Goal: Check status: Check status

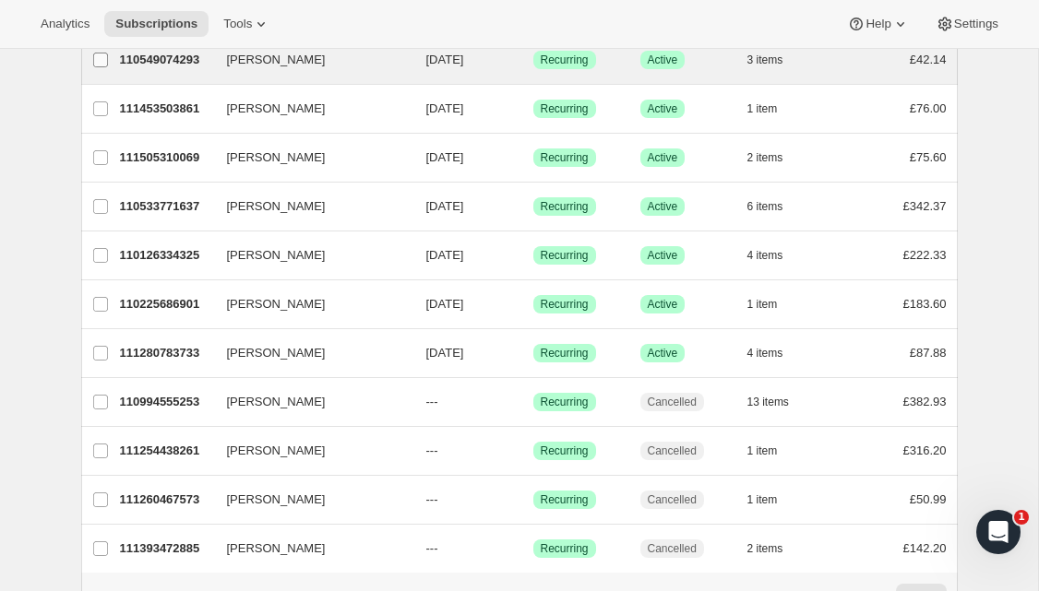
scroll to position [349, 0]
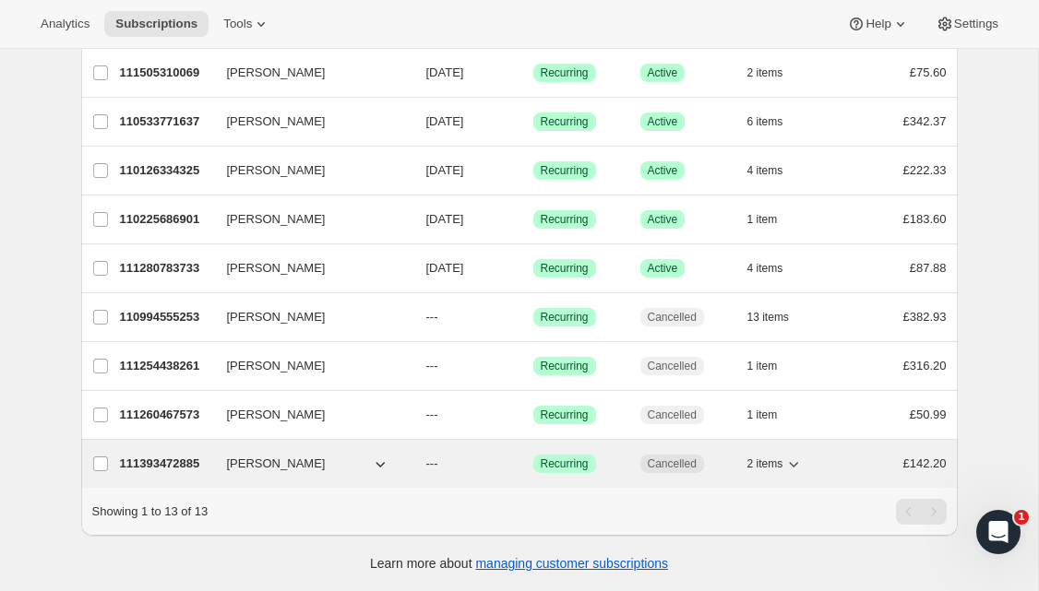
click at [255, 464] on span "[PERSON_NAME]" at bounding box center [276, 464] width 99 height 18
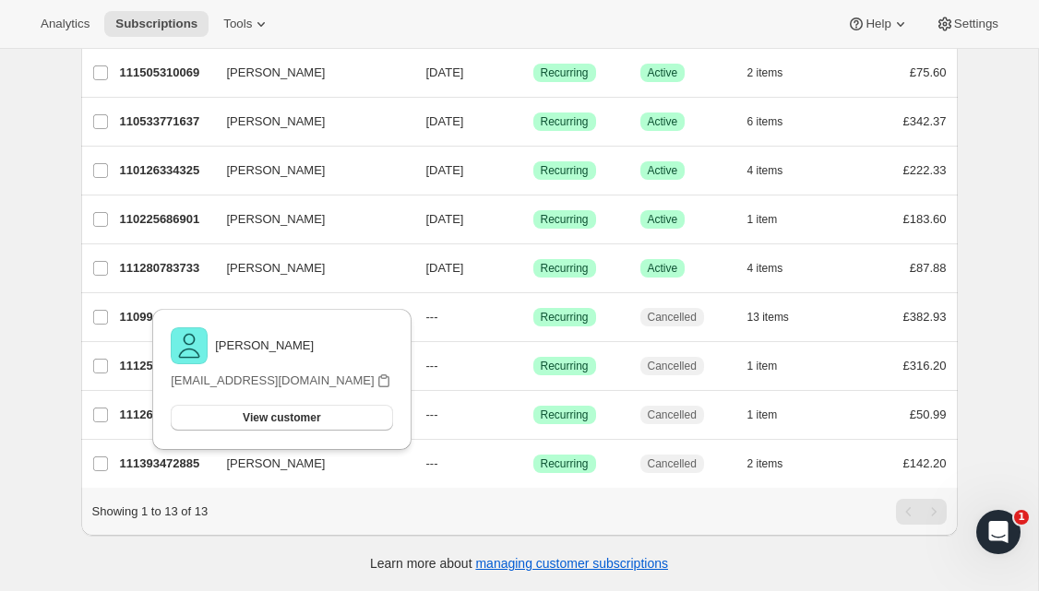
click at [59, 458] on div "Subscriptions. This page is ready Subscriptions Bulk updates More actions Bulk …" at bounding box center [519, 145] width 921 height 891
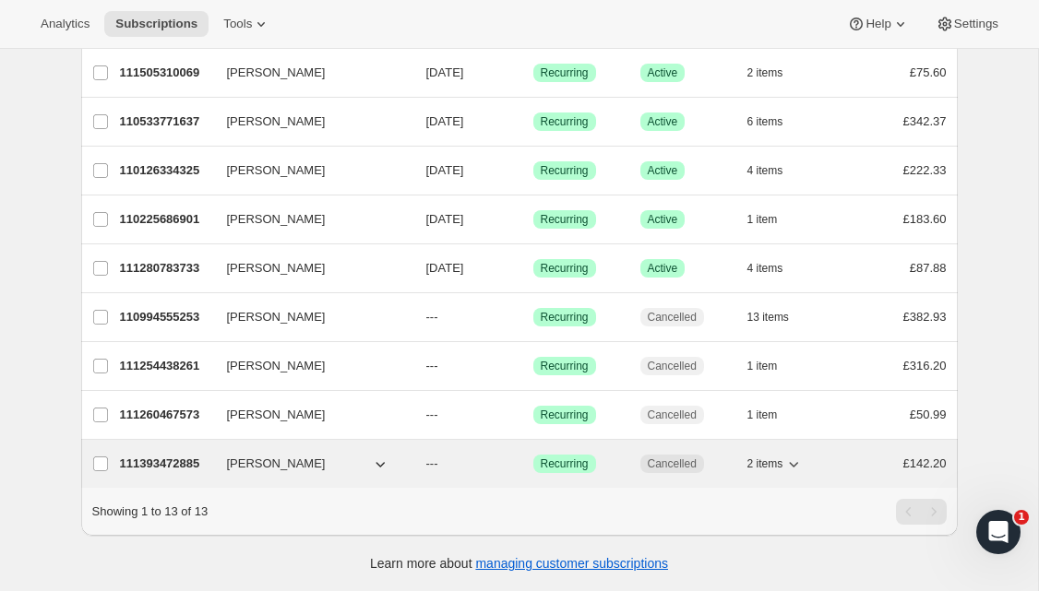
click at [161, 469] on p "111393472885" at bounding box center [166, 464] width 92 height 18
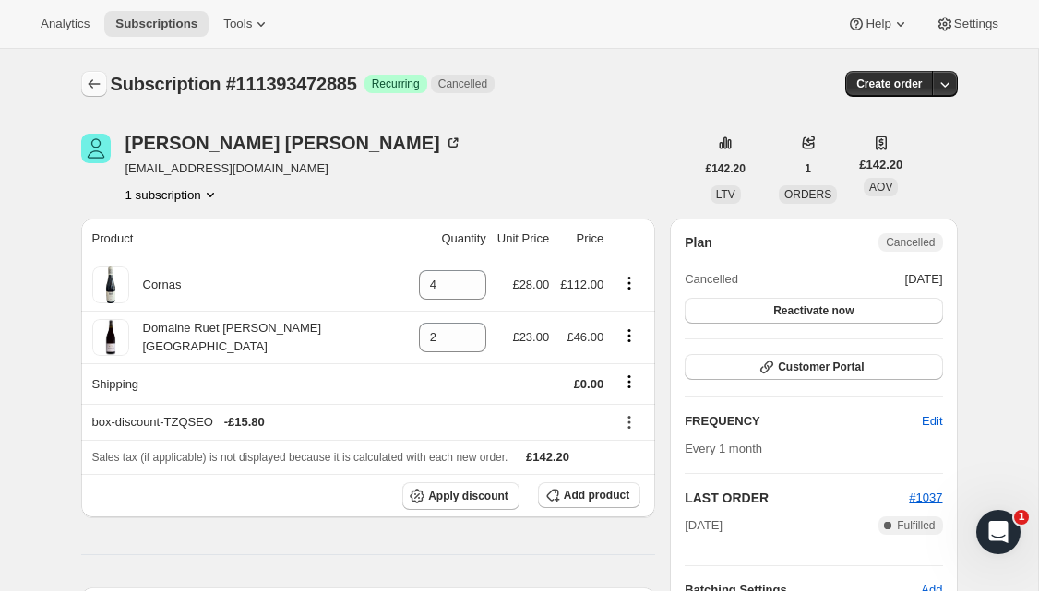
click at [93, 86] on icon "Subscriptions" at bounding box center [94, 84] width 18 height 18
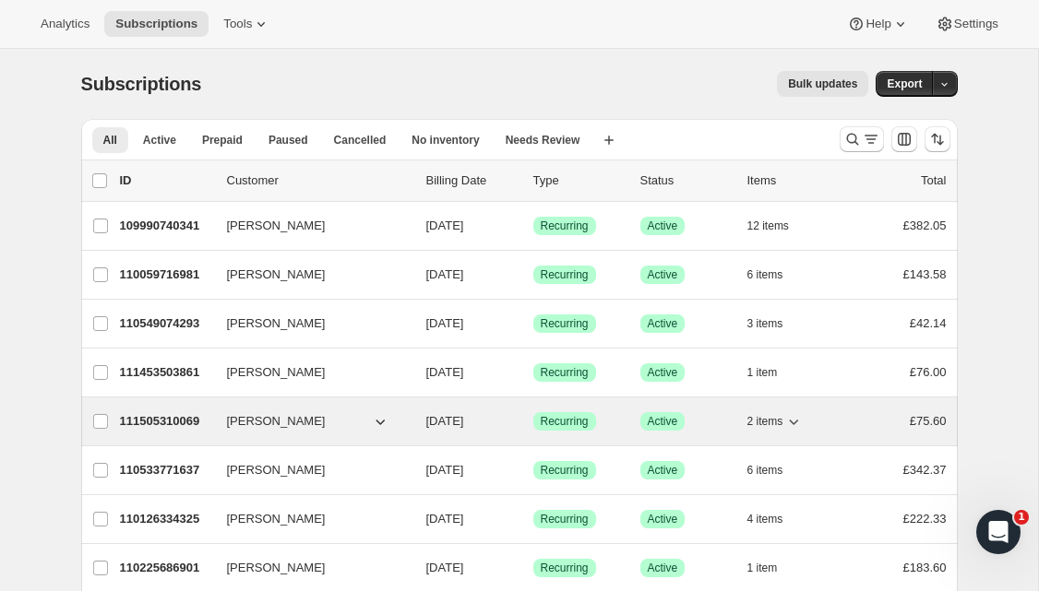
click at [162, 423] on p "111505310069" at bounding box center [166, 421] width 92 height 18
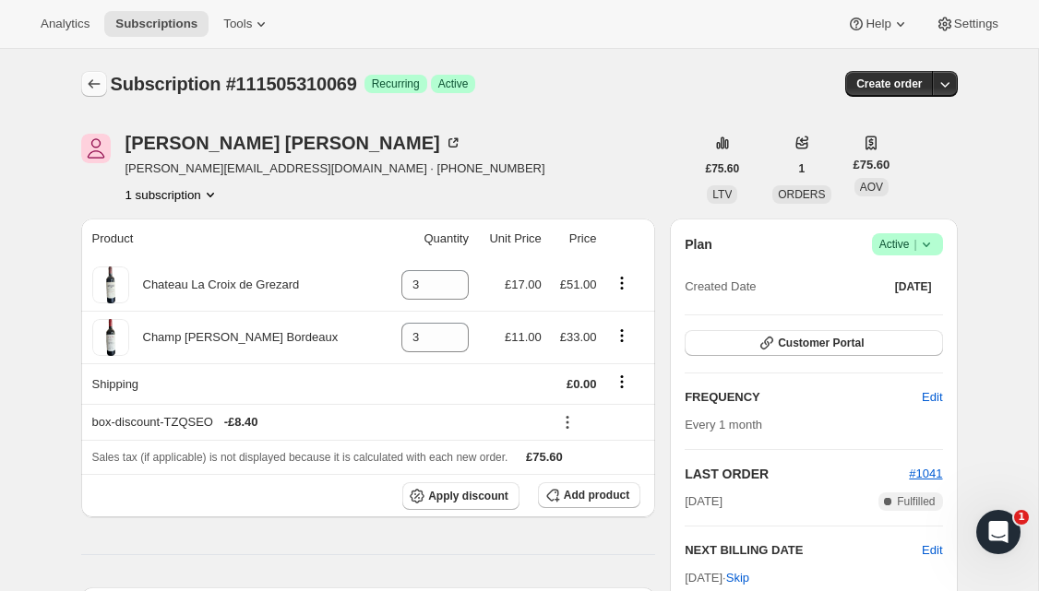
click at [89, 89] on icon "Subscriptions" at bounding box center [94, 84] width 18 height 18
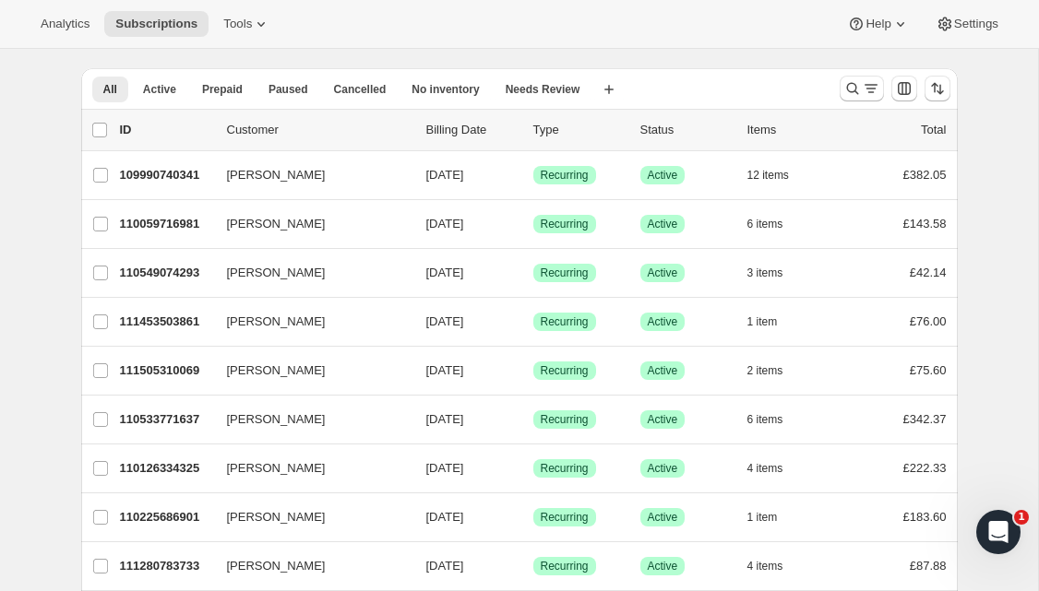
scroll to position [61, 0]
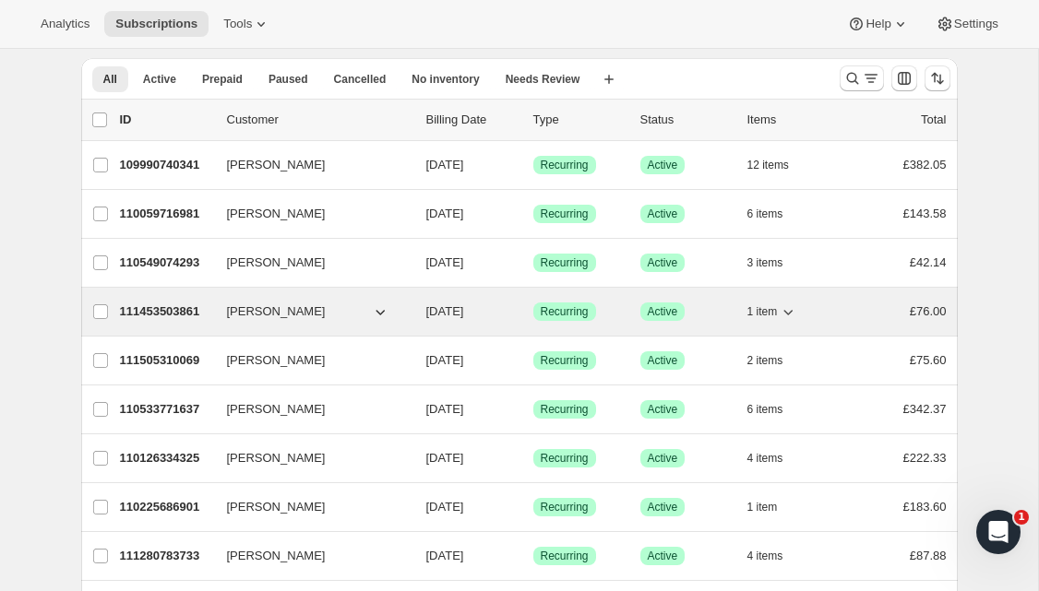
click at [167, 313] on p "111453503861" at bounding box center [166, 312] width 92 height 18
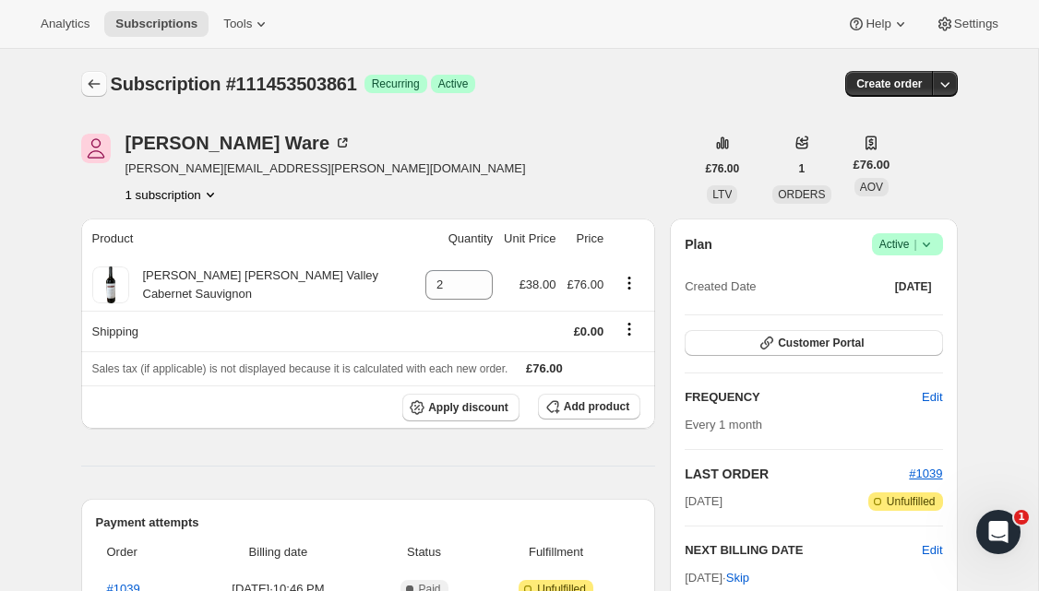
click at [89, 77] on icon "Subscriptions" at bounding box center [94, 84] width 18 height 18
